Goal: Information Seeking & Learning: Understand process/instructions

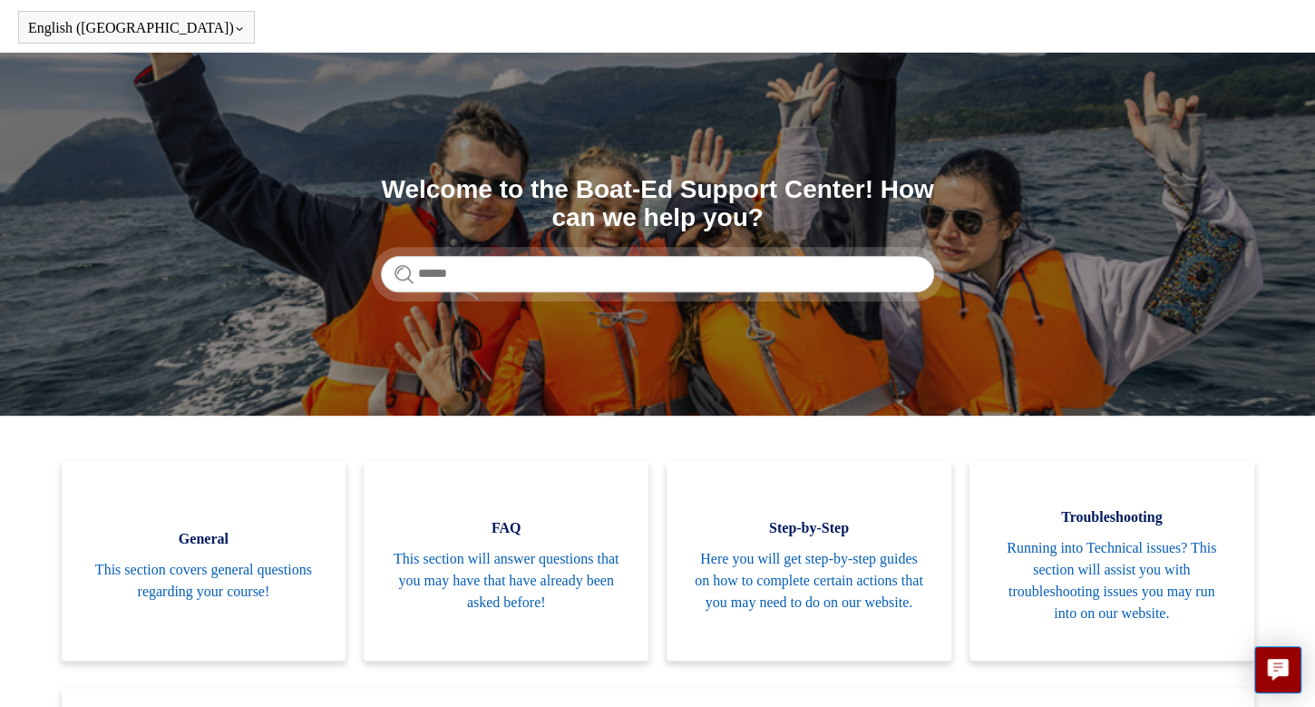
scroll to position [91, 0]
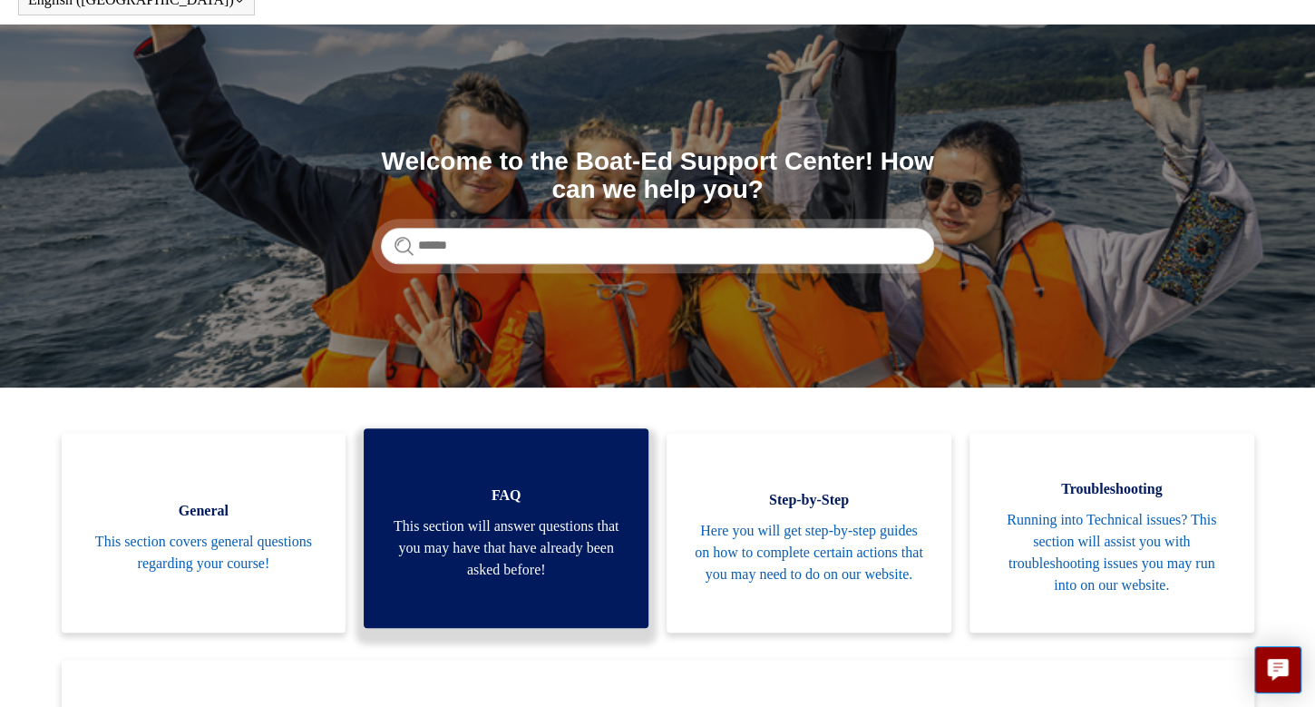
click at [506, 548] on span "This section will answer questions that you may have that have already been ask…" at bounding box center [506, 547] width 230 height 65
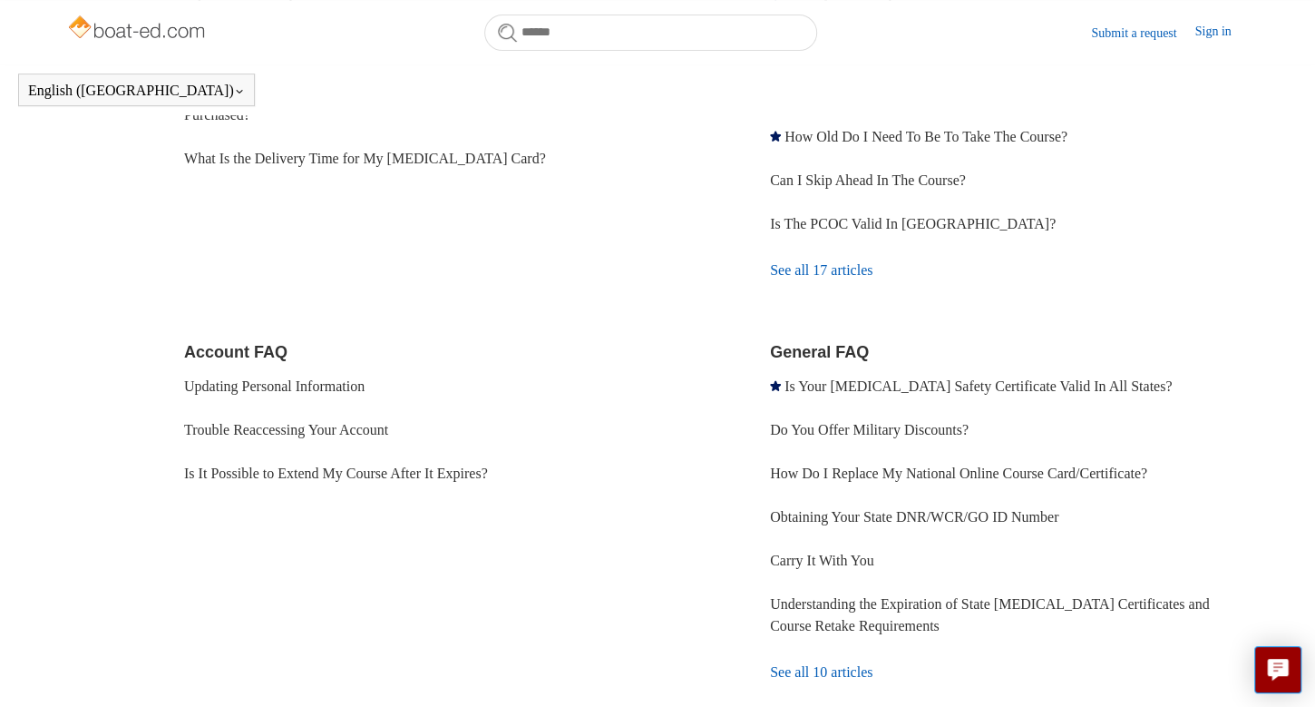
scroll to position [404, 0]
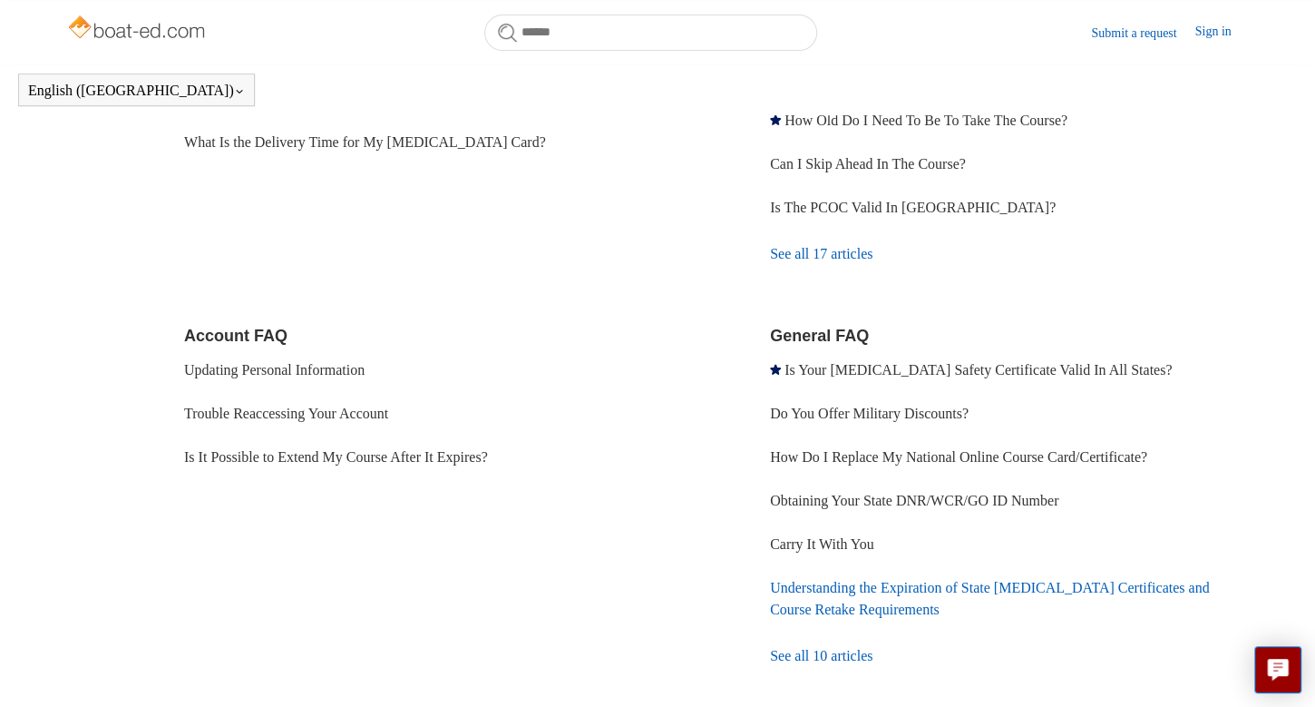
click at [812, 592] on link "Understanding the Expiration of State [MEDICAL_DATA] Certificates and Course Re…" at bounding box center [989, 598] width 439 height 37
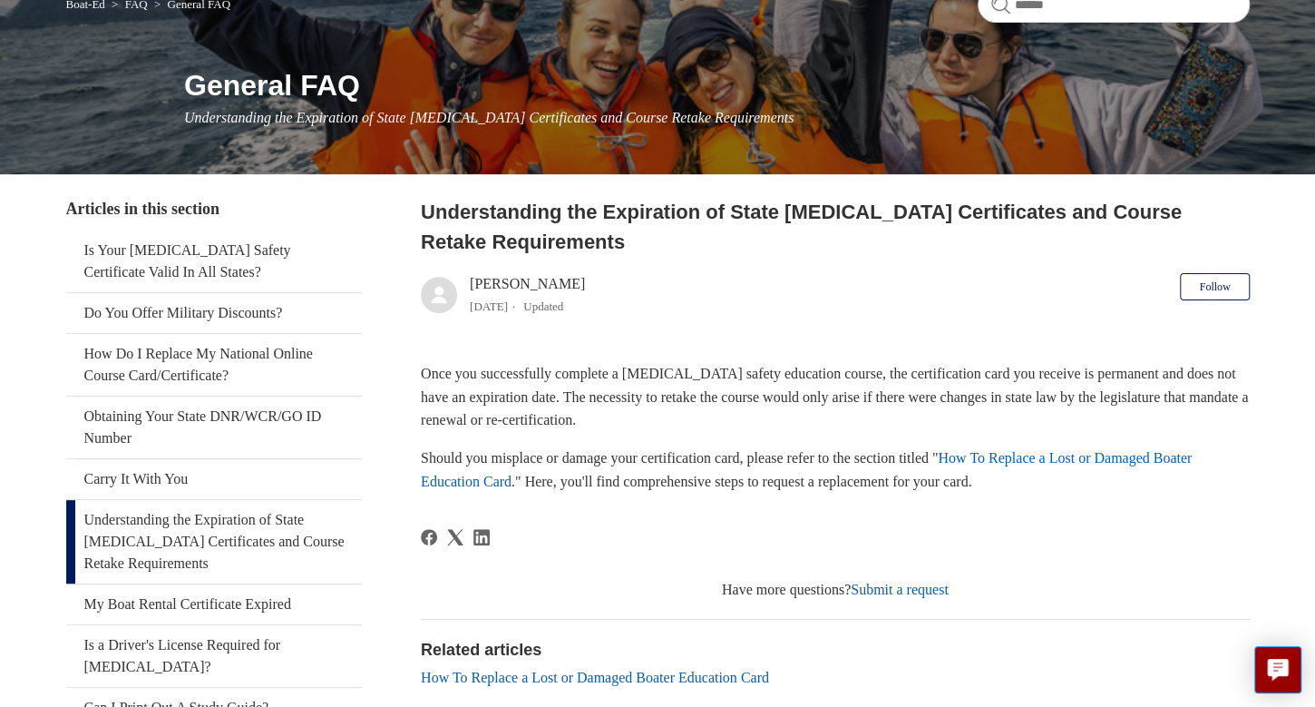
scroll to position [181, 0]
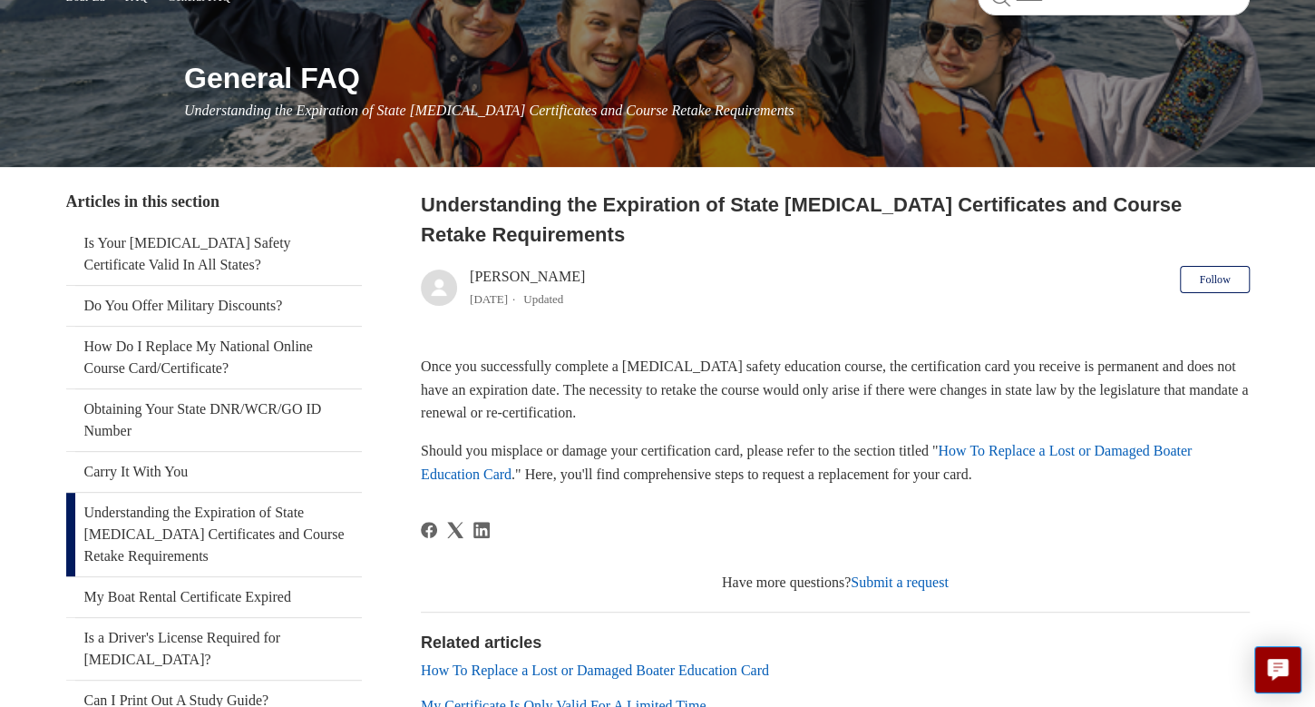
click at [1117, 449] on link "How To Replace a Lost or Damaged Boater Education Card" at bounding box center [806, 462] width 771 height 39
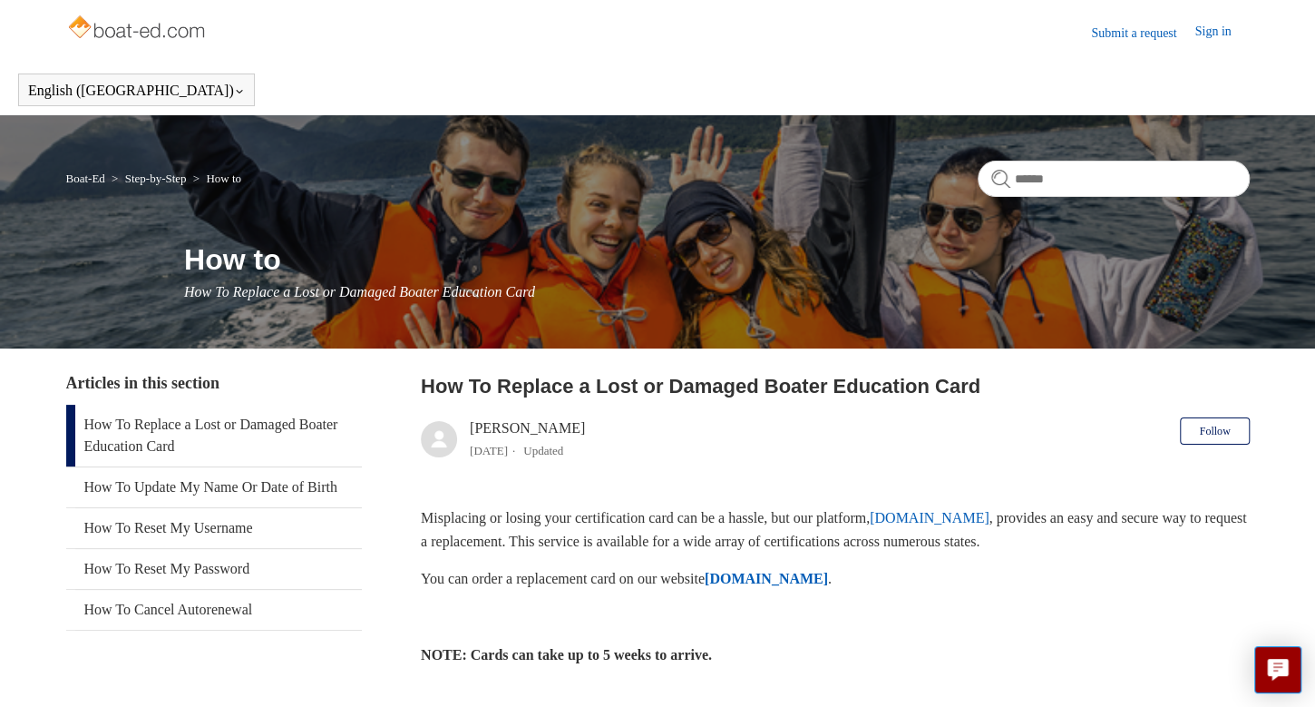
click at [969, 516] on link "ilostmycard.com" at bounding box center [930, 517] width 120 height 15
